Goal: Information Seeking & Learning: Check status

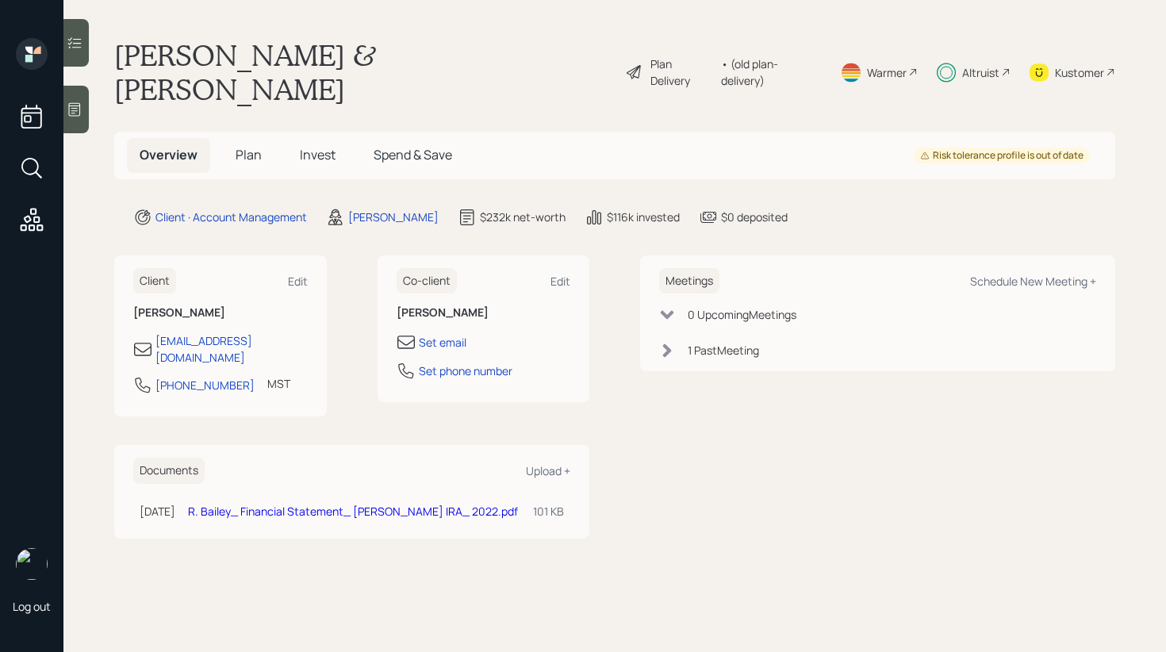
click at [321, 146] on span "Invest" at bounding box center [318, 154] width 36 height 17
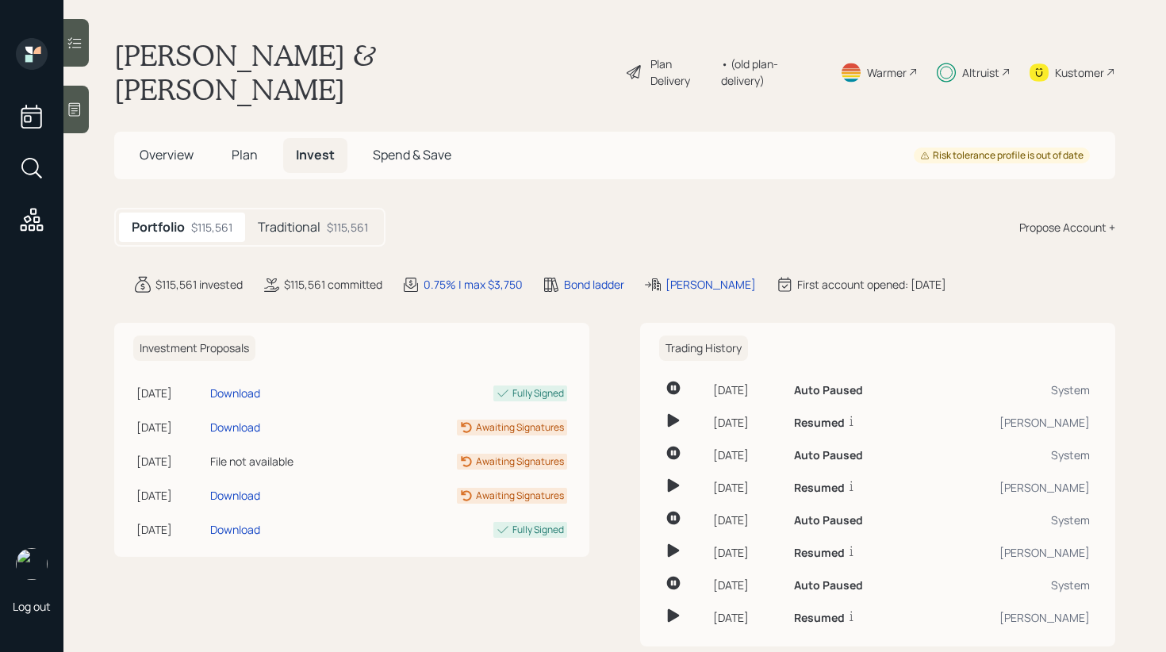
click at [348, 219] on div "$115,561" at bounding box center [347, 227] width 41 height 17
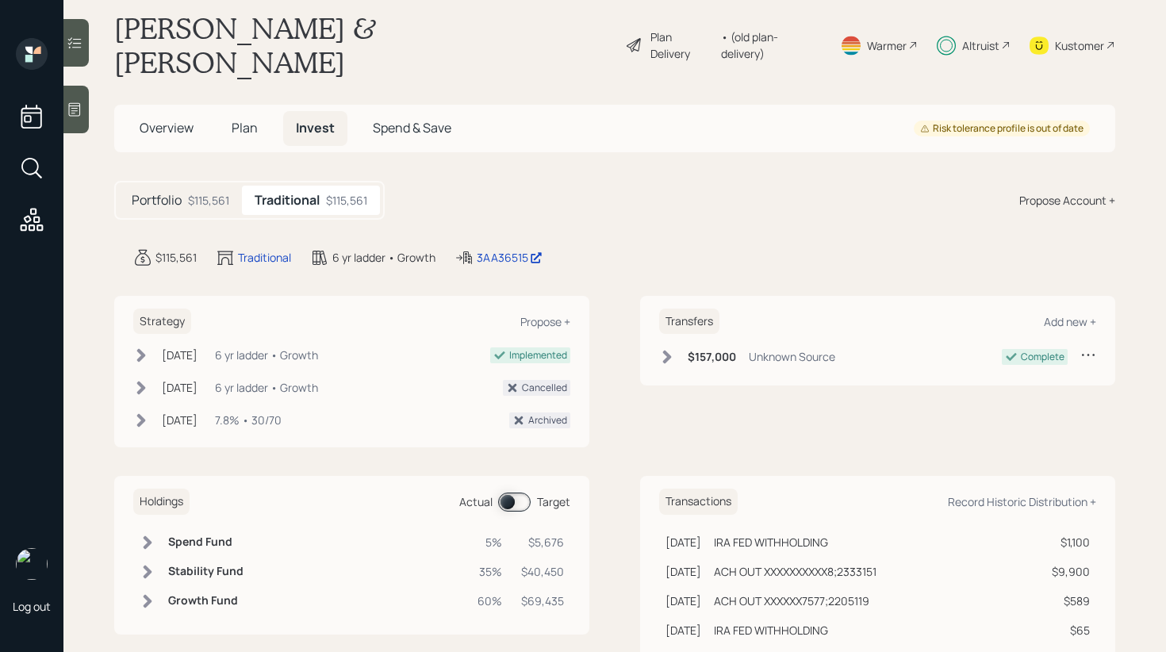
scroll to position [29, 0]
click at [515, 491] on span at bounding box center [514, 500] width 33 height 19
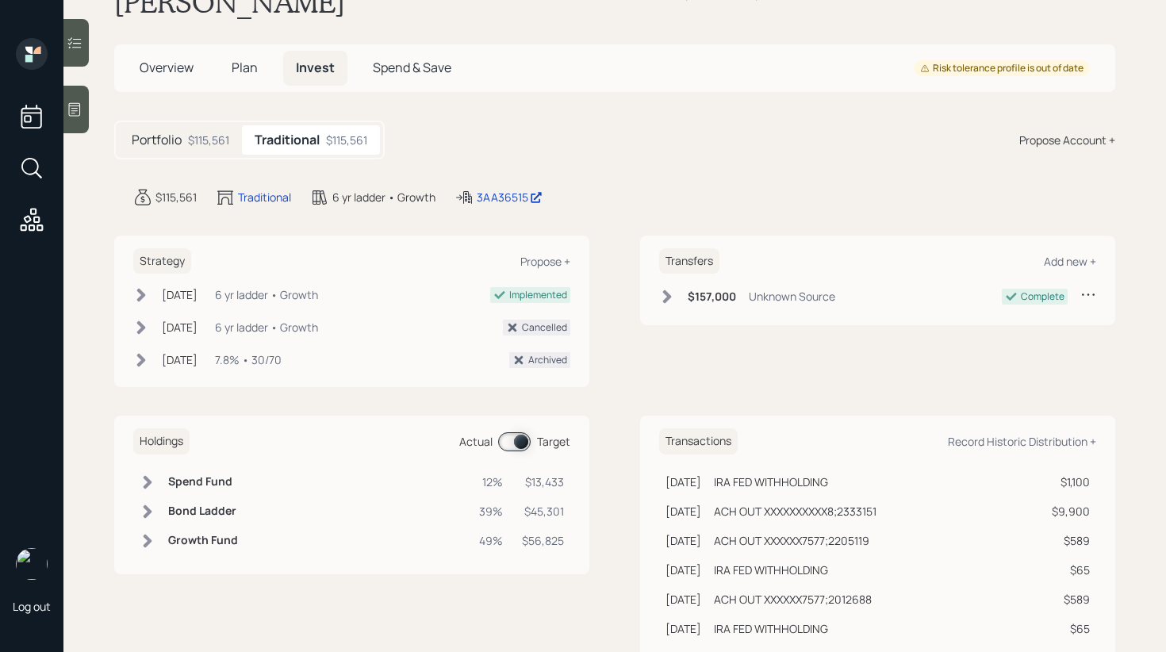
scroll to position [90, 0]
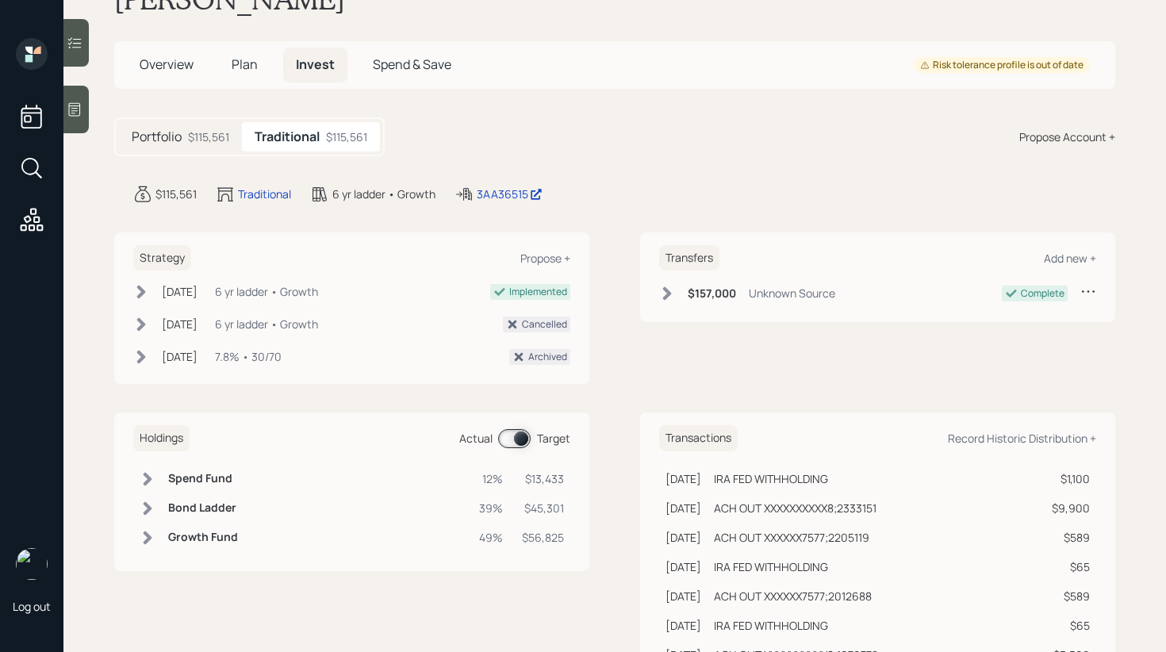
click at [145, 471] on icon at bounding box center [148, 479] width 16 height 16
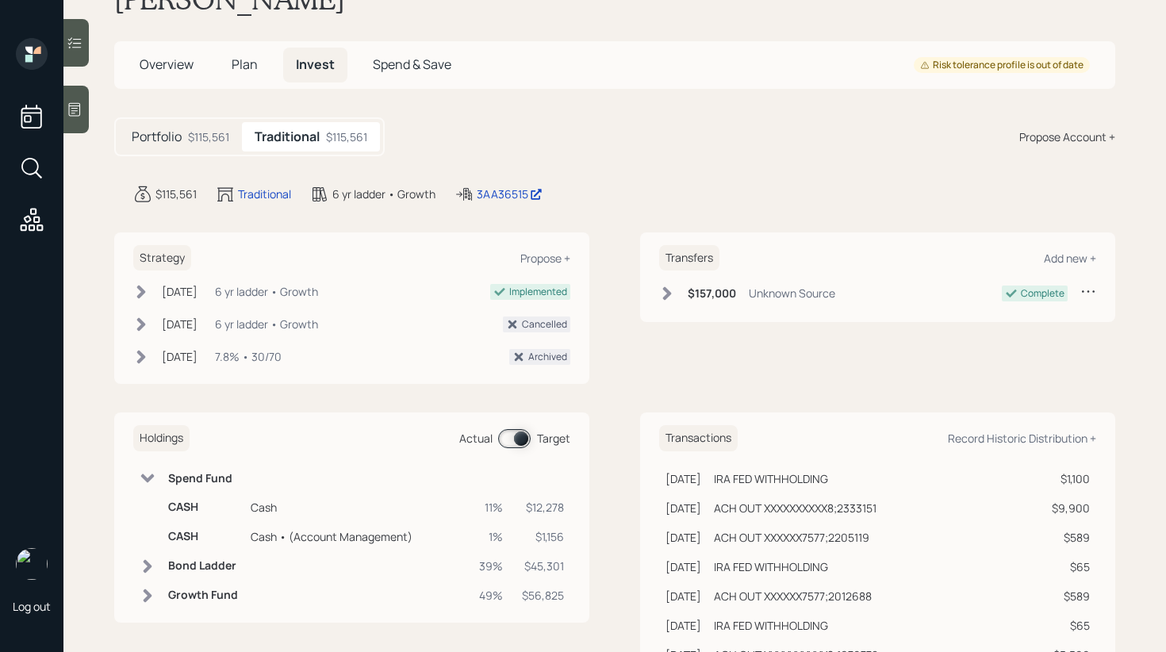
click at [264, 499] on div "Cash" at bounding box center [359, 507] width 216 height 17
click at [259, 528] on div "Cash • (Account Management)" at bounding box center [359, 536] width 216 height 17
click at [259, 522] on td "Cash • (Account Management)" at bounding box center [358, 536] width 229 height 29
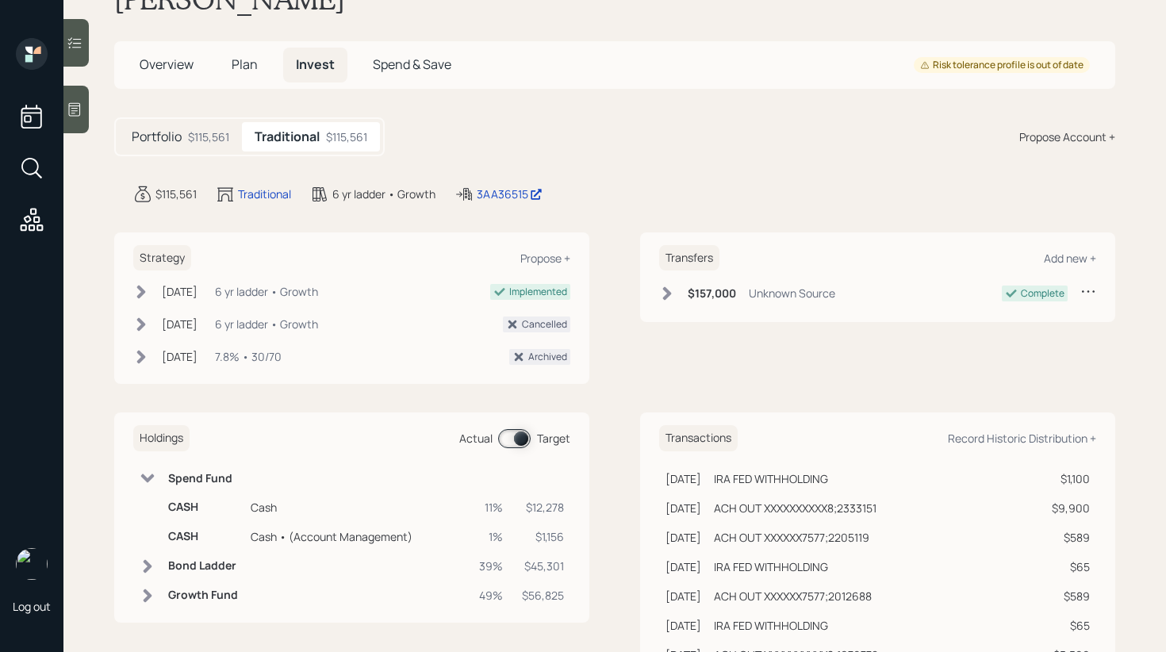
click at [259, 522] on td "Cash • (Account Management)" at bounding box center [358, 536] width 229 height 29
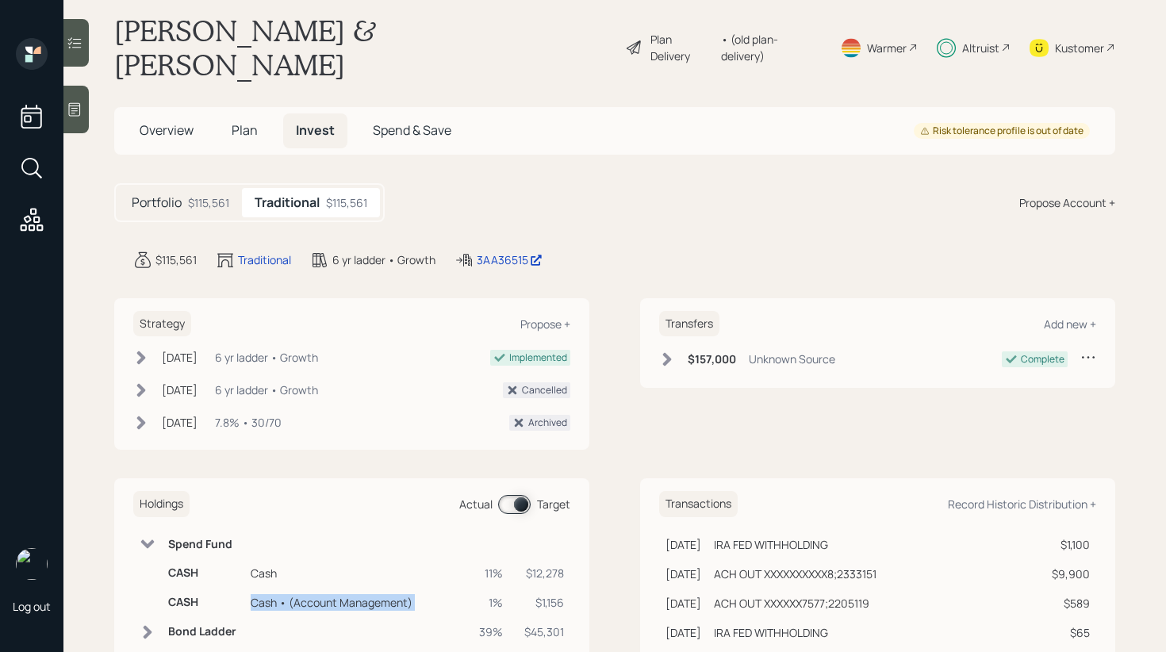
scroll to position [0, 0]
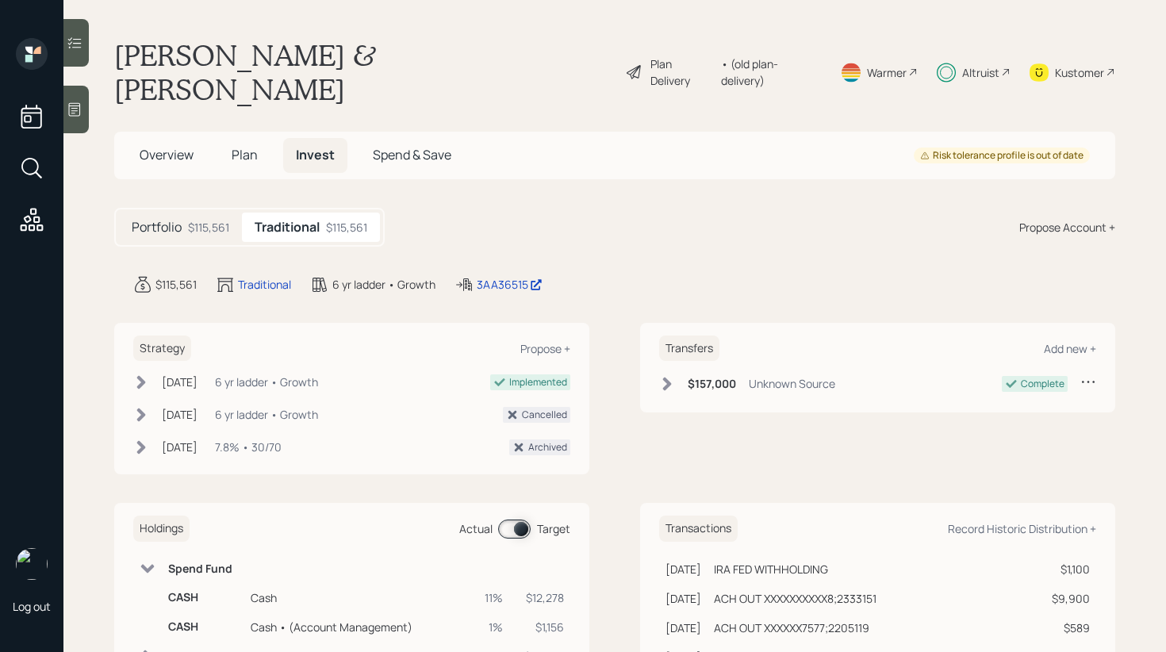
click at [1061, 64] on div "Kustomer" at bounding box center [1079, 72] width 49 height 17
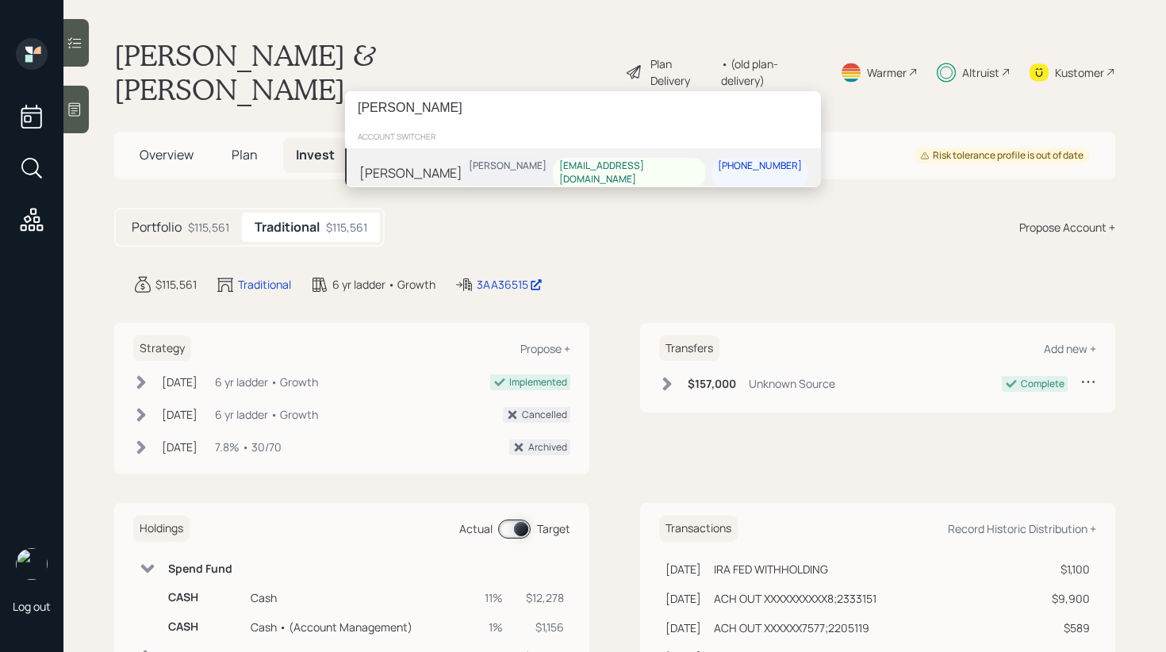
type input "[PERSON_NAME]"
click at [471, 157] on div "[PERSON_NAME] [PERSON_NAME] [EMAIL_ADDRESS][DOMAIN_NAME] [PHONE_NUMBER]" at bounding box center [583, 172] width 476 height 49
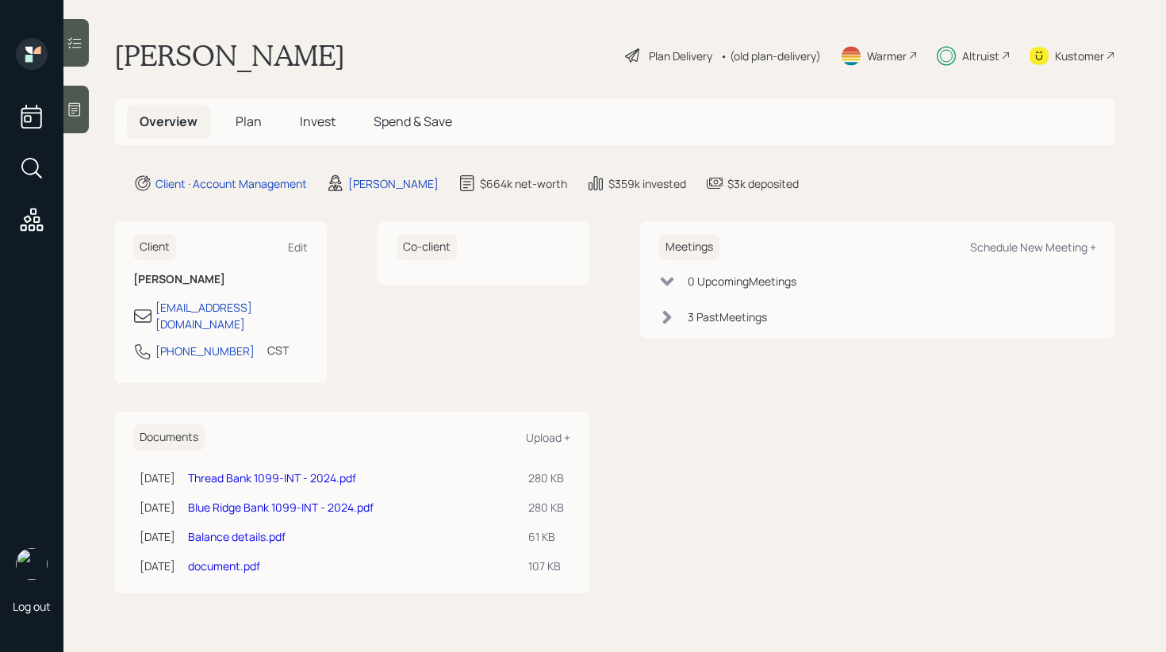
click at [314, 130] on span "Invest" at bounding box center [318, 121] width 36 height 17
